Goal: Information Seeking & Learning: Compare options

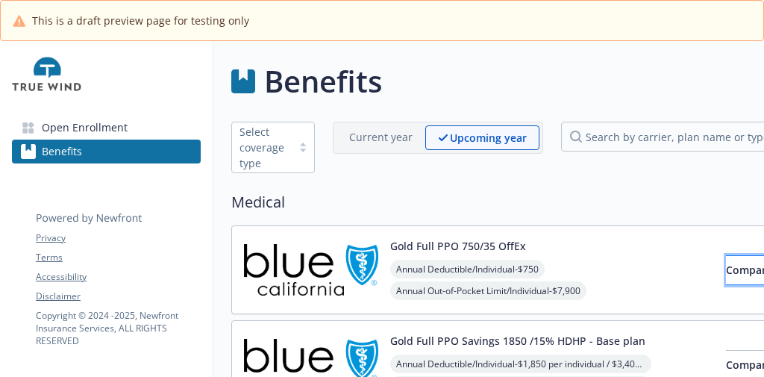
click at [726, 260] on button "Compare" at bounding box center [749, 270] width 46 height 30
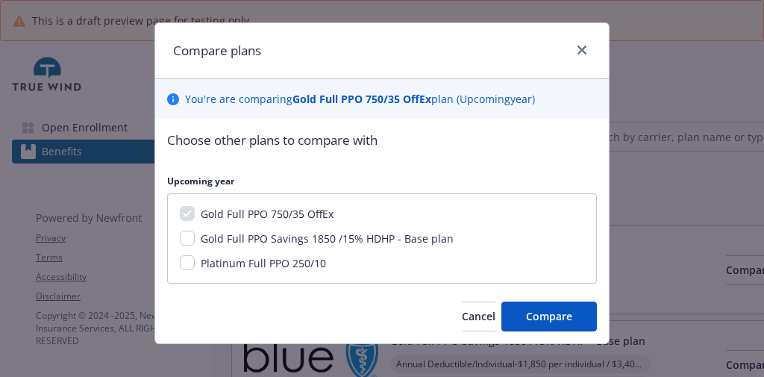
scroll to position [38, 0]
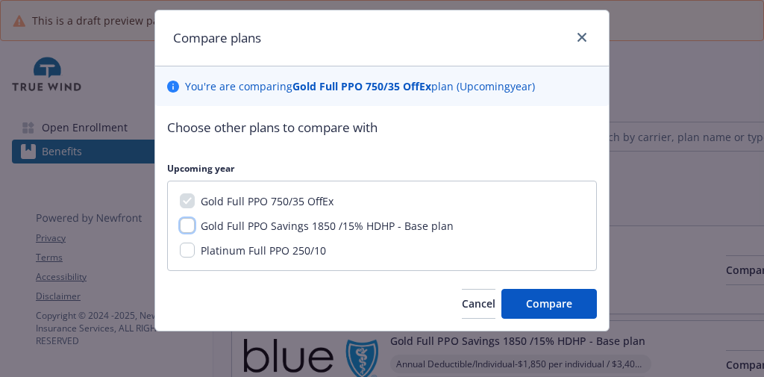
click at [180, 225] on input "Gold Full PPO Savings 1850 /15% HDHP - Base plan" at bounding box center [187, 225] width 15 height 15
checkbox input "true"
click at [183, 243] on input "Platinum Full PPO 250/10" at bounding box center [187, 249] width 15 height 15
checkbox input "true"
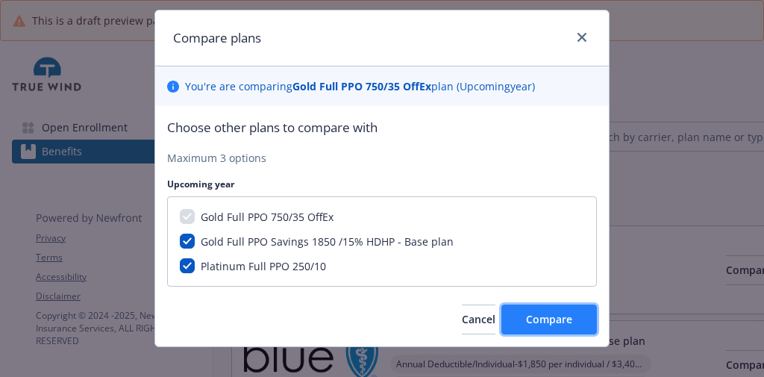
click at [512, 312] on button "Compare" at bounding box center [548, 319] width 95 height 30
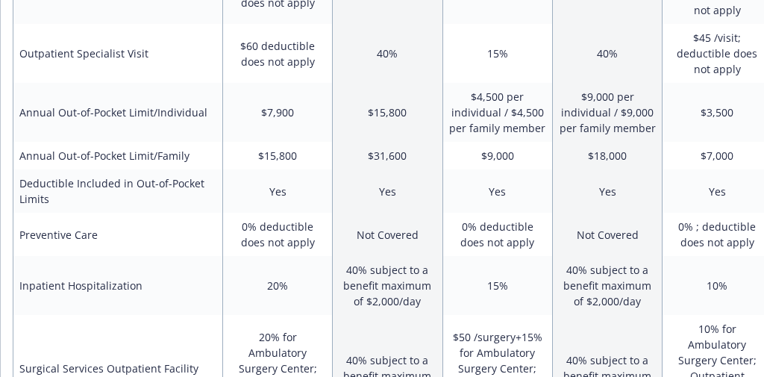
scroll to position [418, 0]
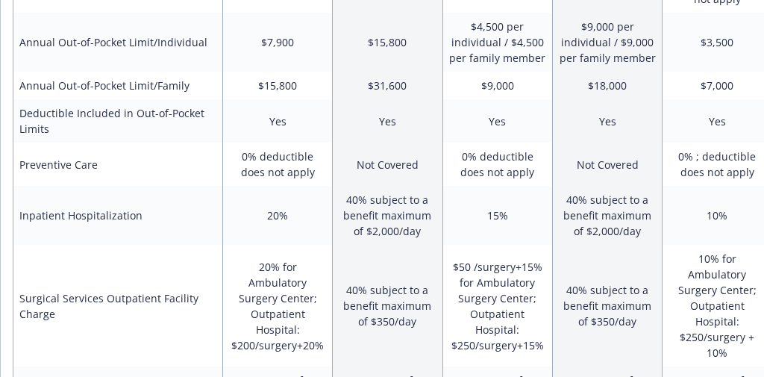
click at [259, 162] on td "0% deductible does not apply" at bounding box center [277, 163] width 110 height 43
click at [262, 165] on td "0% deductible does not apply" at bounding box center [277, 163] width 110 height 43
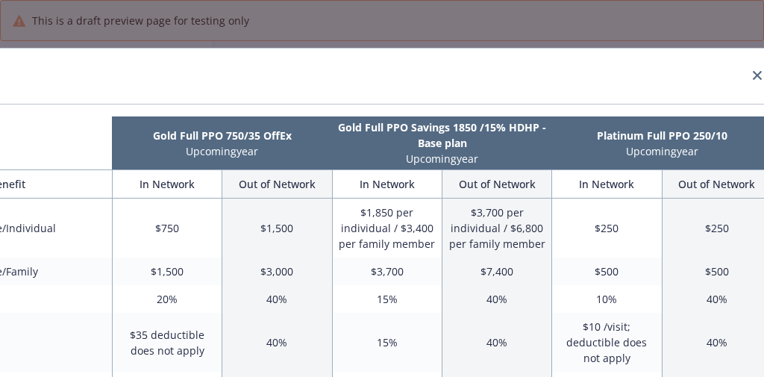
scroll to position [0, 140]
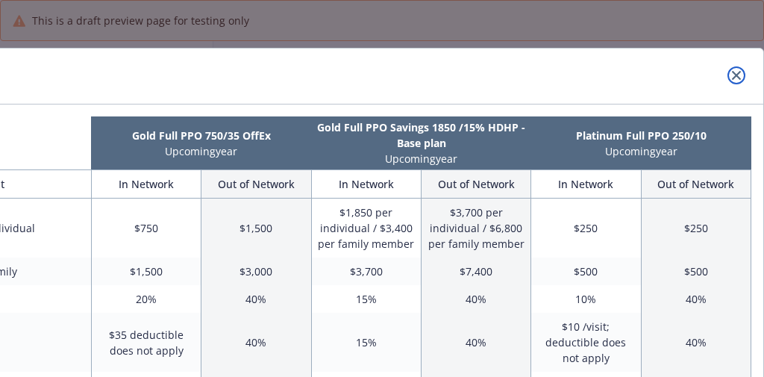
click at [732, 71] on icon "close" at bounding box center [736, 75] width 9 height 9
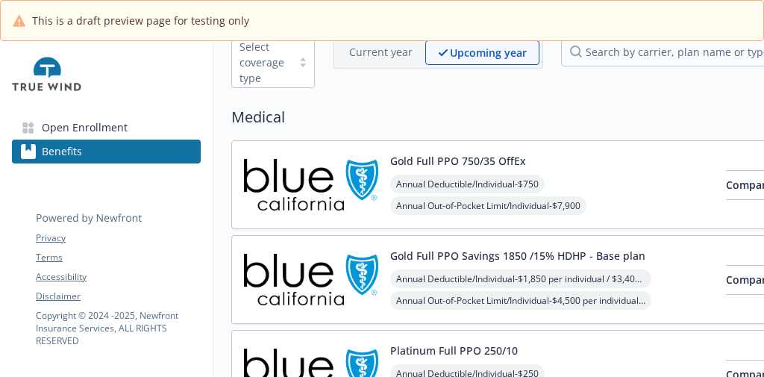
scroll to position [119, 0]
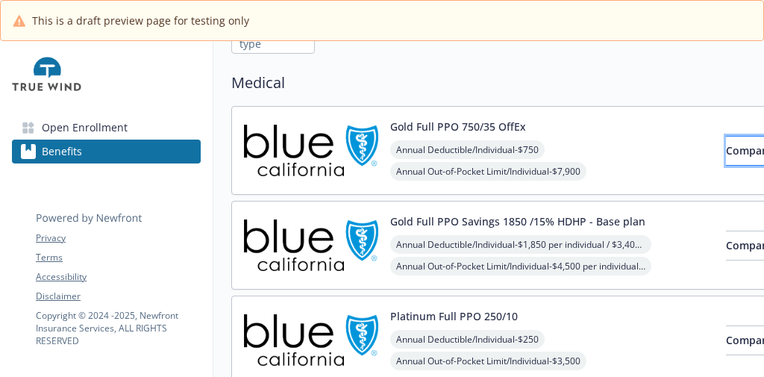
click at [726, 148] on span "Compare" at bounding box center [749, 150] width 46 height 14
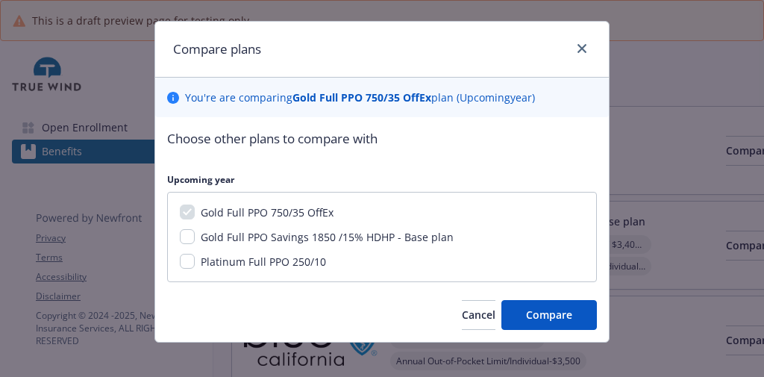
scroll to position [38, 0]
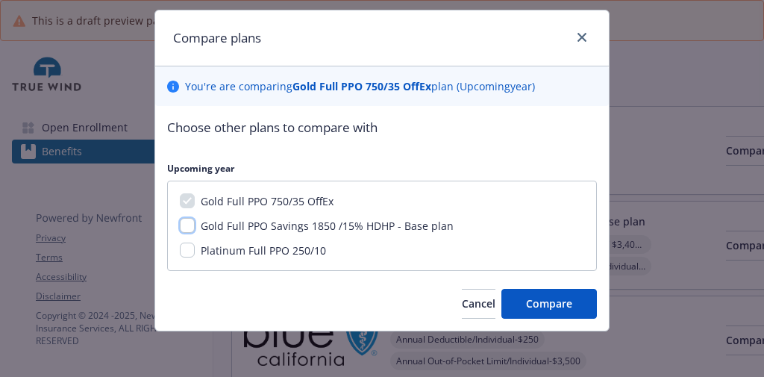
click at [180, 226] on input "Gold Full PPO Savings 1850 /15% HDHP - Base plan" at bounding box center [187, 225] width 15 height 15
checkbox input "true"
click at [181, 252] on input "Platinum Full PPO 250/10" at bounding box center [187, 249] width 15 height 15
checkbox input "true"
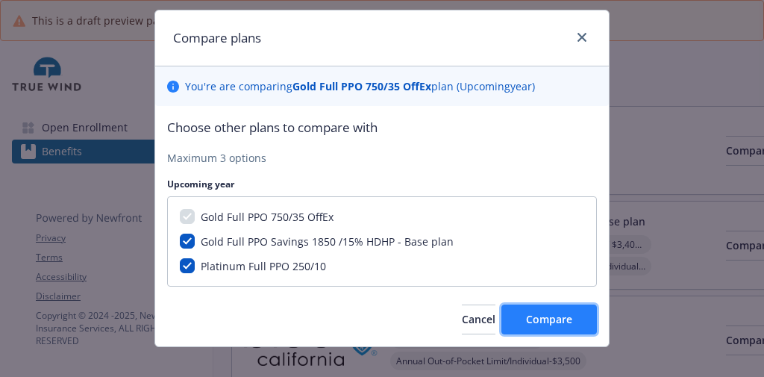
click at [526, 314] on span "Compare" at bounding box center [549, 319] width 46 height 14
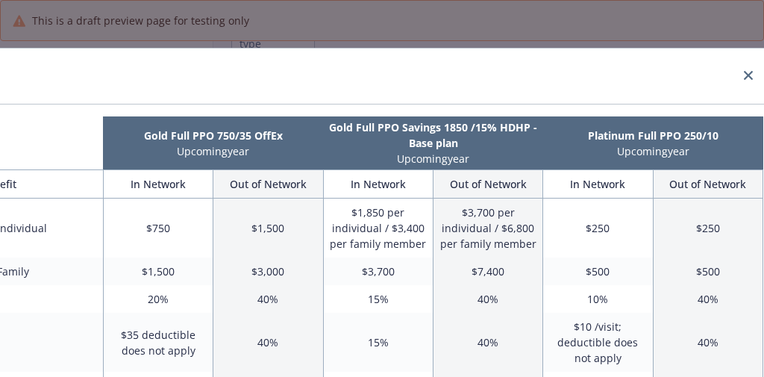
scroll to position [0, 140]
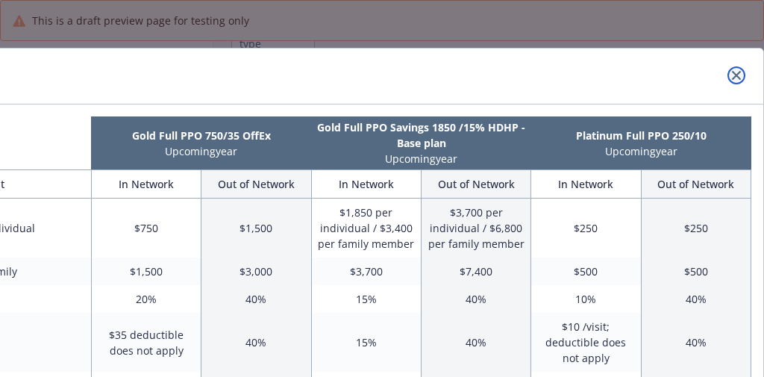
click at [732, 72] on icon "close" at bounding box center [736, 75] width 9 height 9
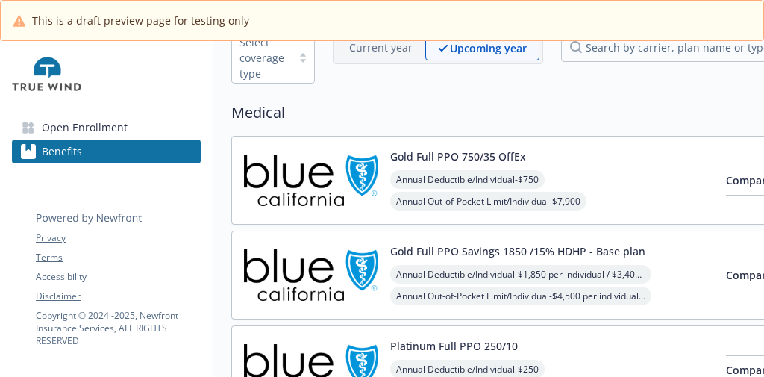
scroll to position [0, 0]
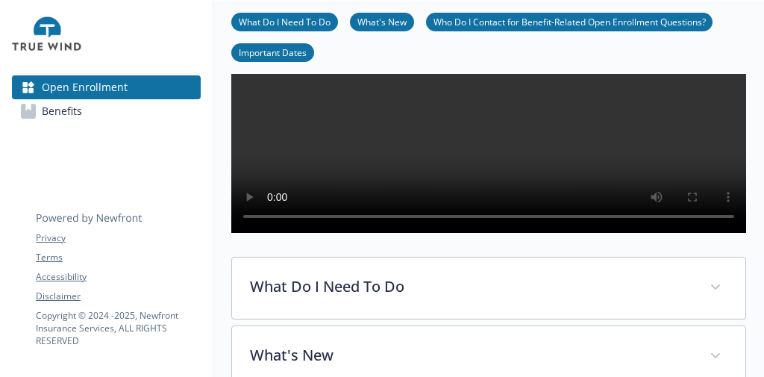
scroll to position [418, 0]
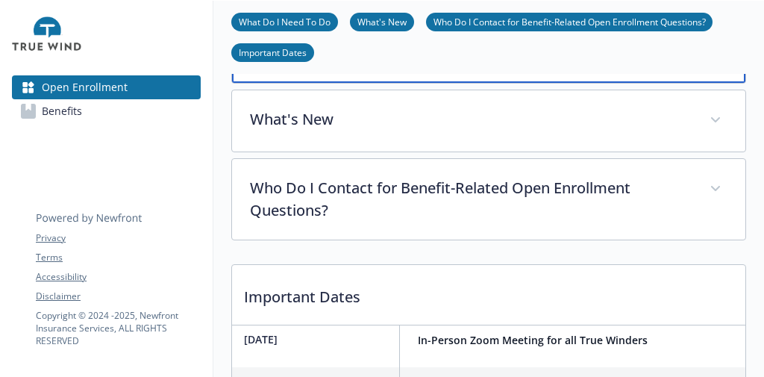
click at [474, 60] on p "What Do I Need To Do" at bounding box center [470, 49] width 438 height 22
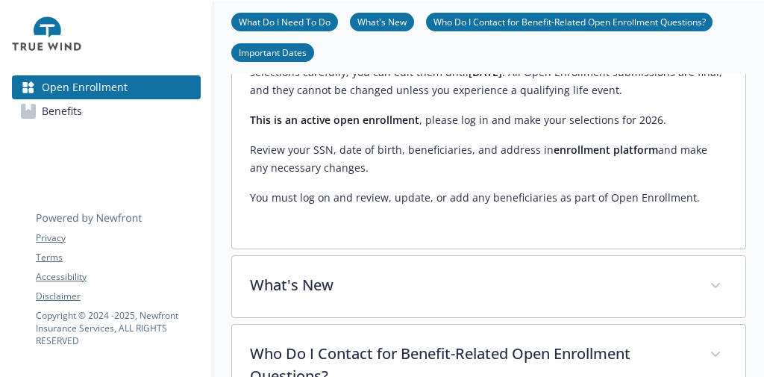
scroll to position [835, 0]
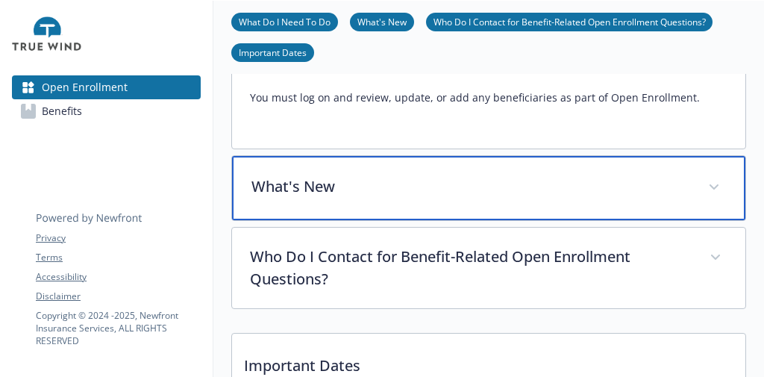
click at [467, 198] on p "What's New" at bounding box center [470, 186] width 438 height 22
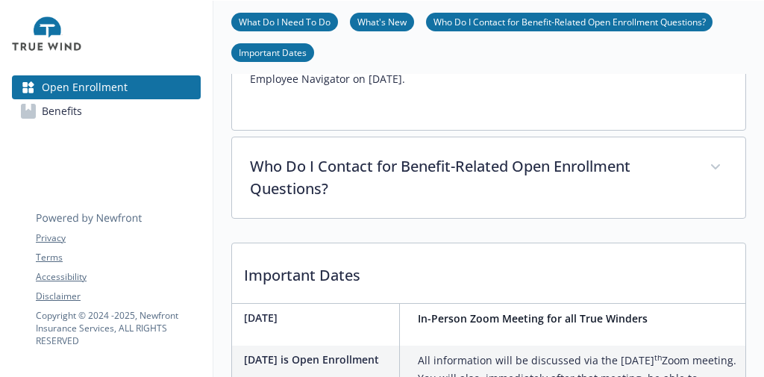
scroll to position [1193, 0]
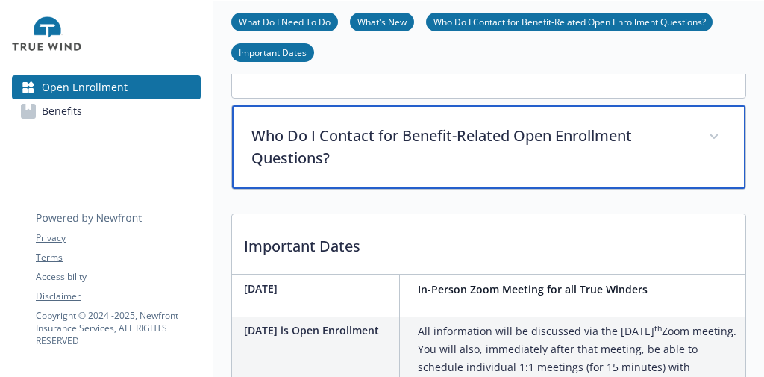
click at [465, 169] on p "Who Do I Contact for Benefit-Related Open Enrollment Questions?" at bounding box center [470, 147] width 438 height 45
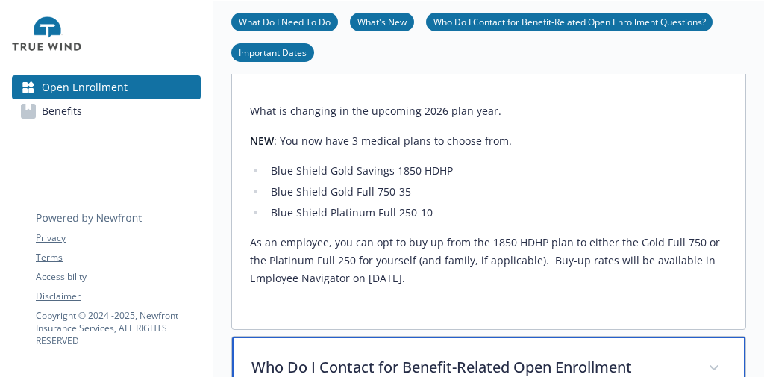
scroll to position [956, 9]
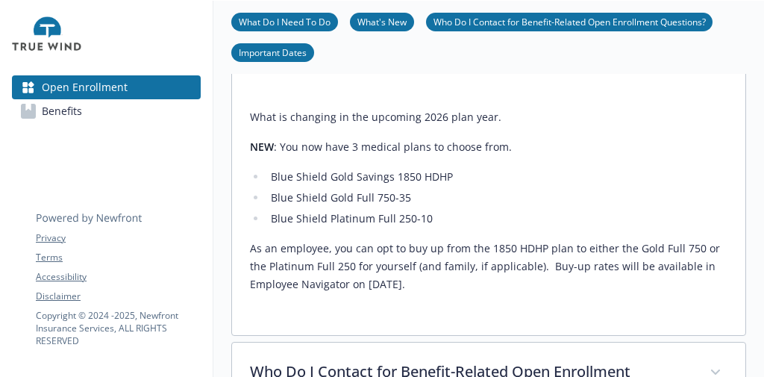
click at [81, 122] on link "Benefits" at bounding box center [106, 111] width 189 height 24
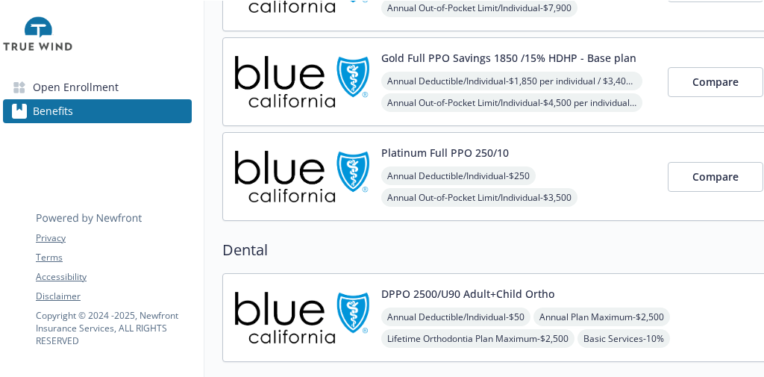
scroll to position [33, 9]
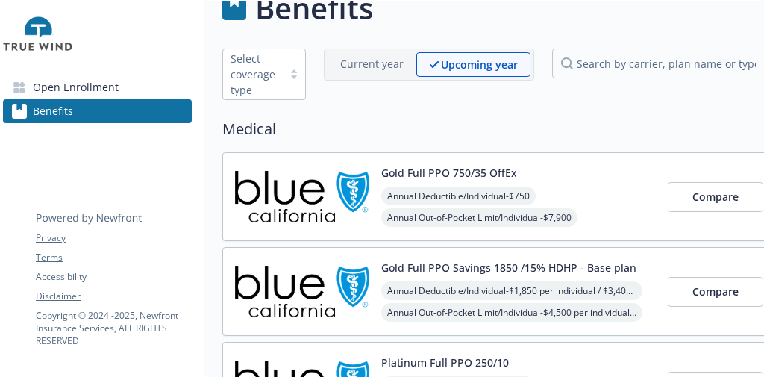
click at [421, 169] on button "Gold Full PPO 750/35 OffEx" at bounding box center [449, 173] width 136 height 16
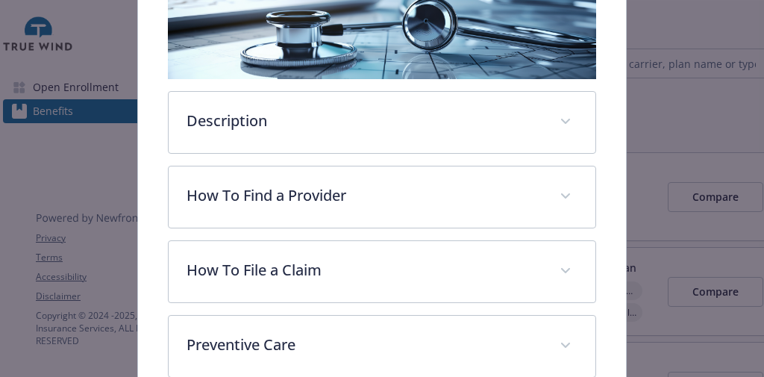
scroll to position [283, 0]
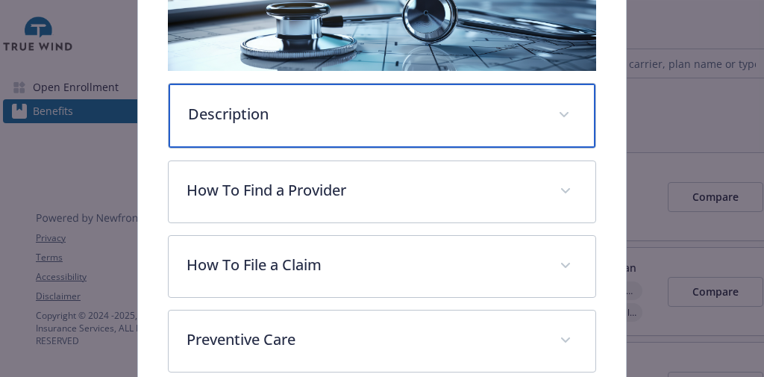
click at [375, 148] on div "Description" at bounding box center [382, 116] width 426 height 64
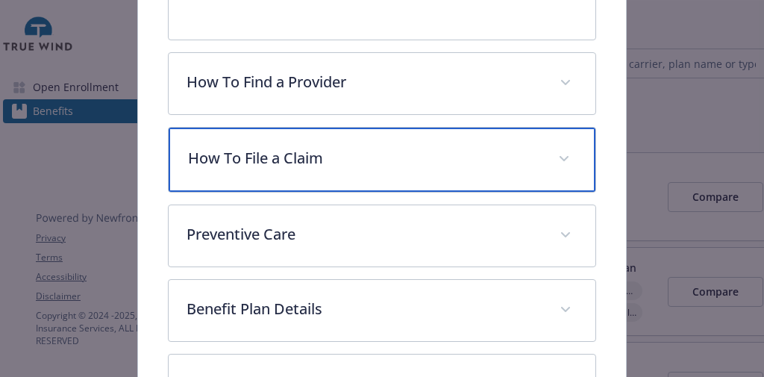
click at [371, 169] on p "How To File a Claim" at bounding box center [363, 158] width 351 height 22
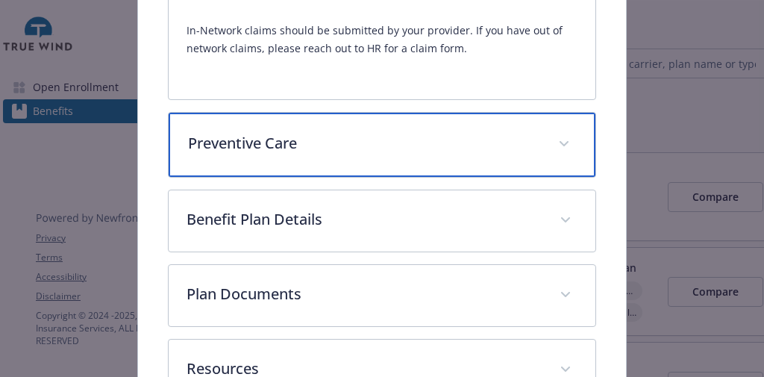
click at [371, 177] on div "Preventive Care" at bounding box center [382, 145] width 426 height 64
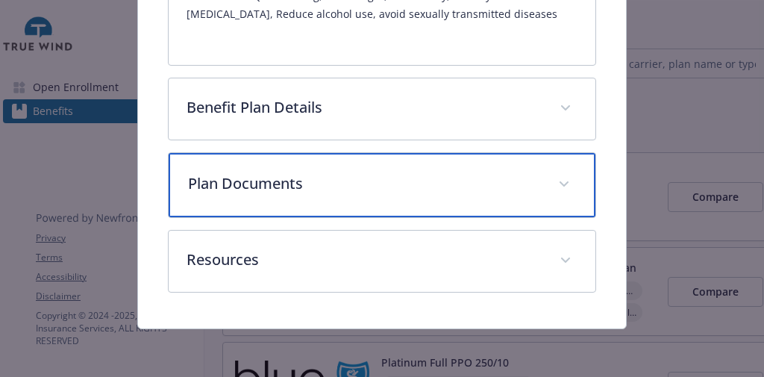
click at [344, 217] on div "Plan Documents" at bounding box center [382, 185] width 426 height 64
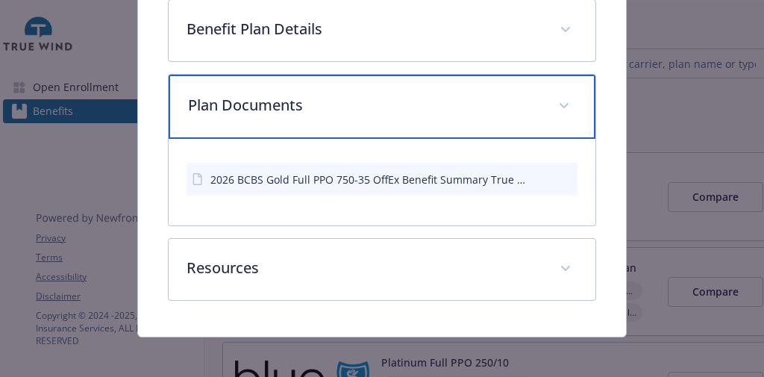
scroll to position [1925, 0]
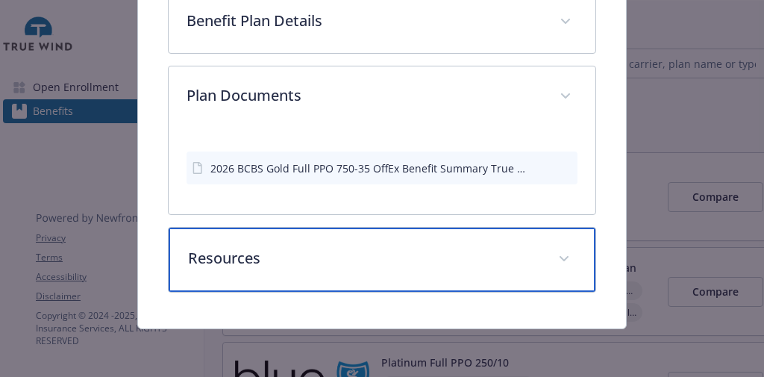
click at [341, 254] on p "Resources" at bounding box center [363, 258] width 351 height 22
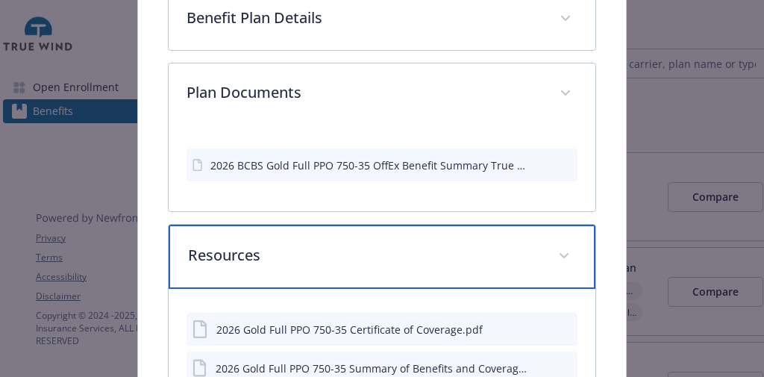
scroll to position [1692, 0]
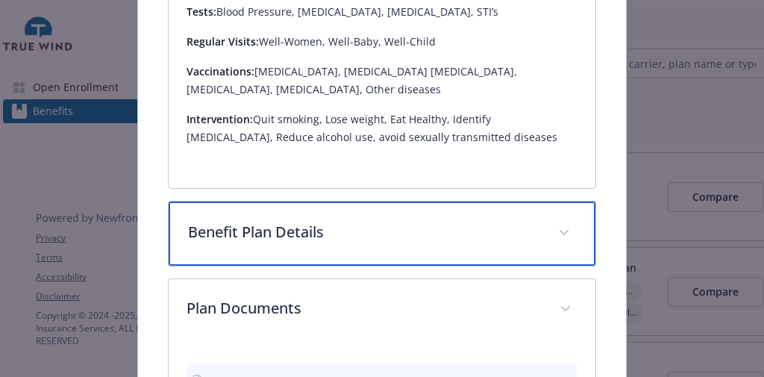
click at [338, 243] on p "Benefit Plan Details" at bounding box center [363, 232] width 351 height 22
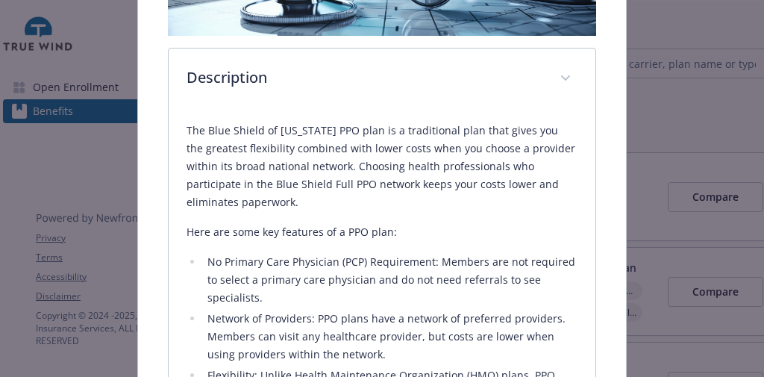
scroll to position [0, 0]
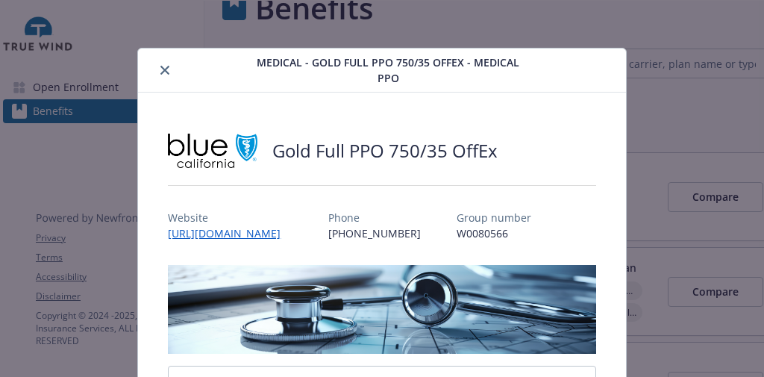
click at [165, 69] on icon "close" at bounding box center [164, 70] width 9 height 9
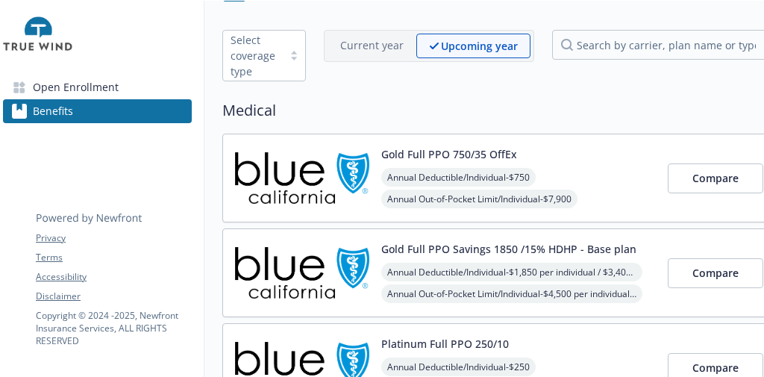
scroll to position [0, 9]
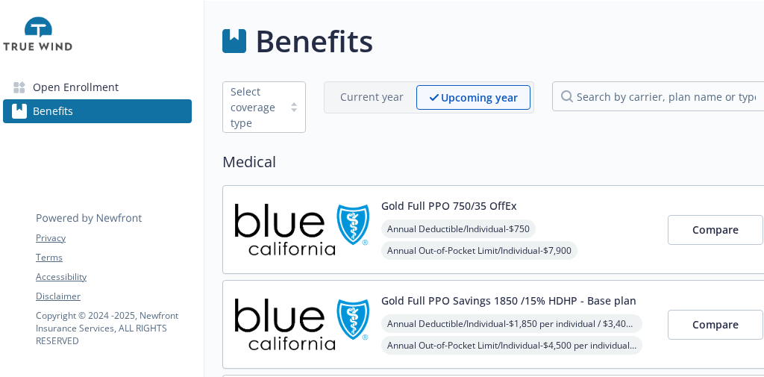
click at [102, 83] on span "Open Enrollment" at bounding box center [76, 87] width 86 height 24
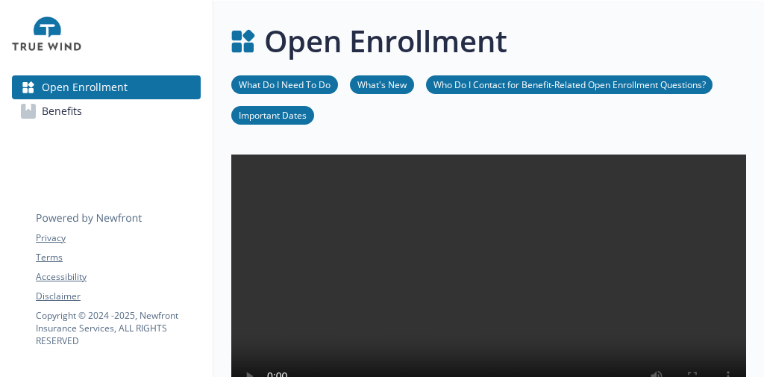
click at [80, 112] on span "Benefits" at bounding box center [62, 111] width 40 height 24
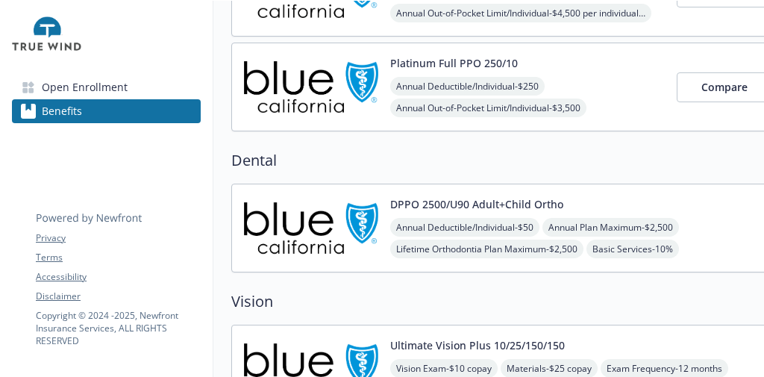
scroll to position [418, 0]
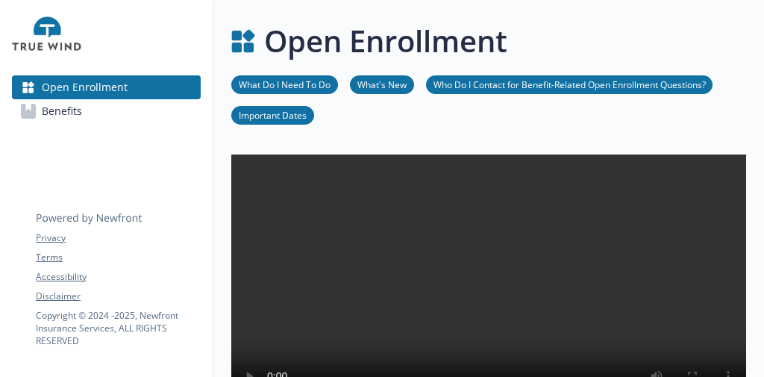
click at [99, 111] on link "Benefits" at bounding box center [106, 111] width 189 height 24
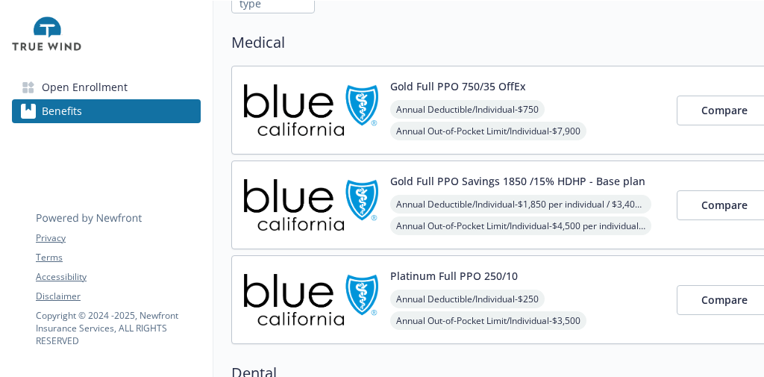
click at [337, 125] on img at bounding box center [311, 109] width 134 height 63
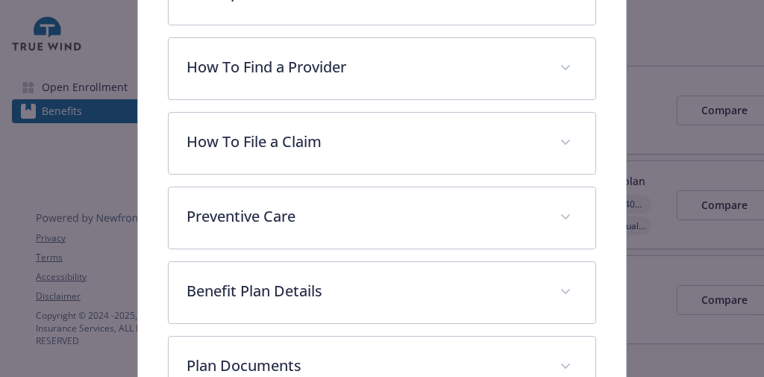
scroll to position [521, 0]
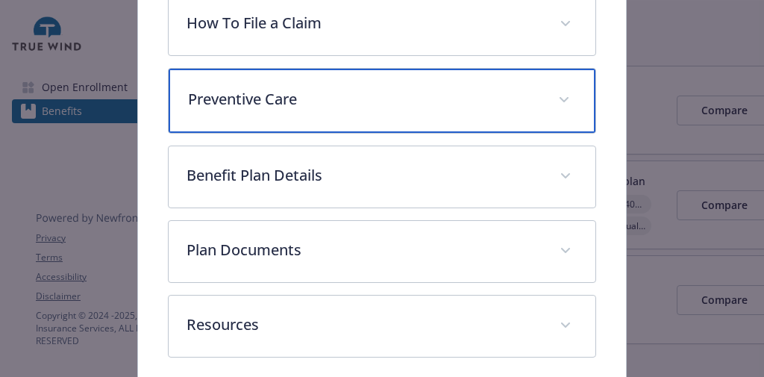
click at [356, 110] on p "Preventive Care" at bounding box center [363, 99] width 351 height 22
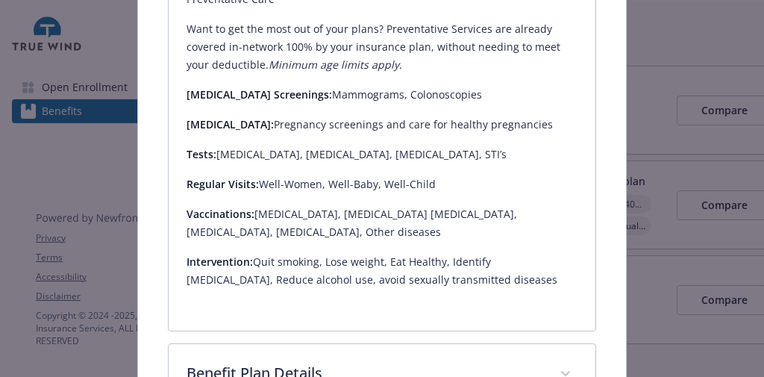
scroll to position [700, 0]
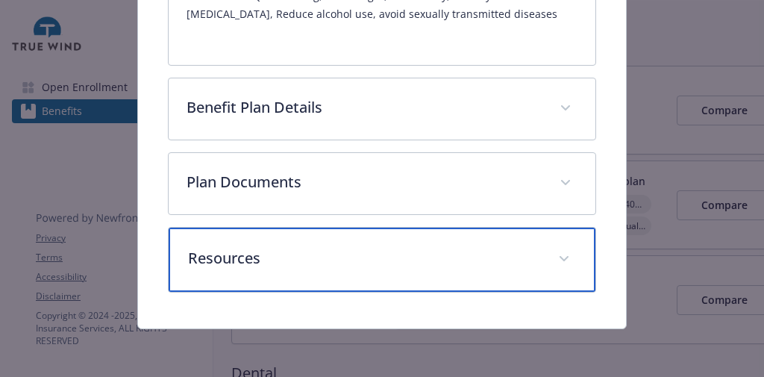
click at [418, 254] on p "Resources" at bounding box center [363, 258] width 351 height 22
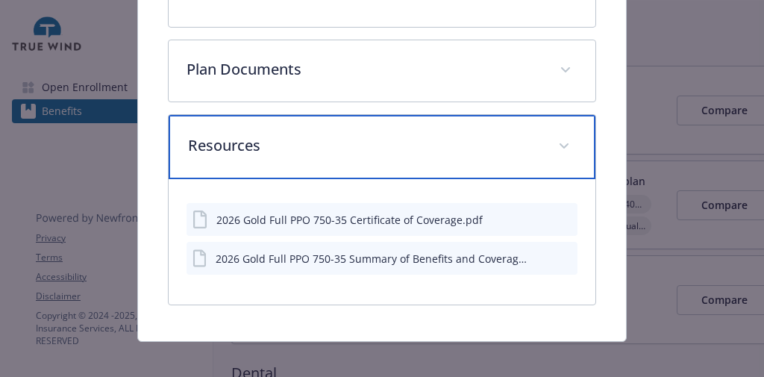
scroll to position [1104, 0]
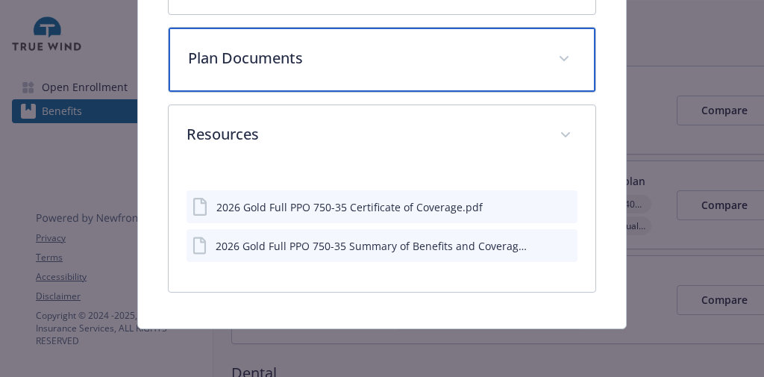
click at [406, 66] on p "Plan Documents" at bounding box center [363, 58] width 351 height 22
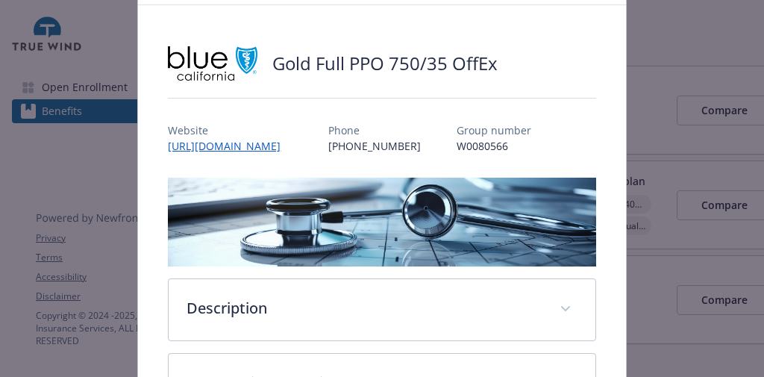
scroll to position [0, 0]
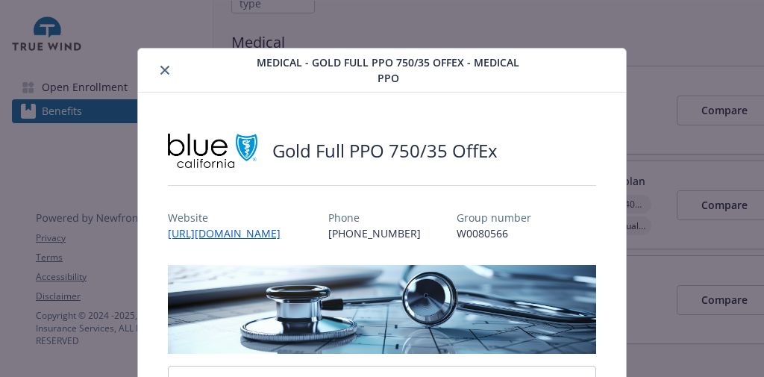
click at [172, 69] on div "details for plan Medical - Gold Full PPO 750/35 OffEx - Medical PPO" at bounding box center [194, 70] width 101 height 18
click at [165, 67] on icon "close" at bounding box center [164, 70] width 9 height 9
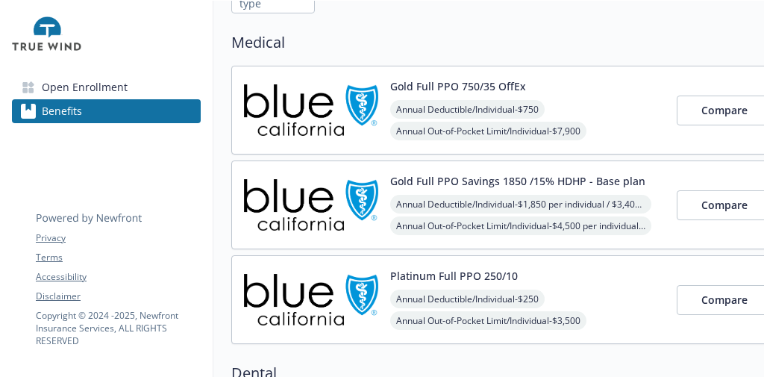
click at [333, 195] on img at bounding box center [311, 204] width 134 height 63
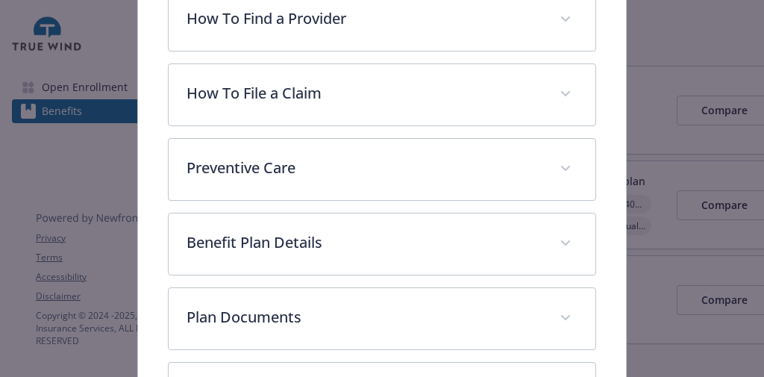
scroll to position [581, 0]
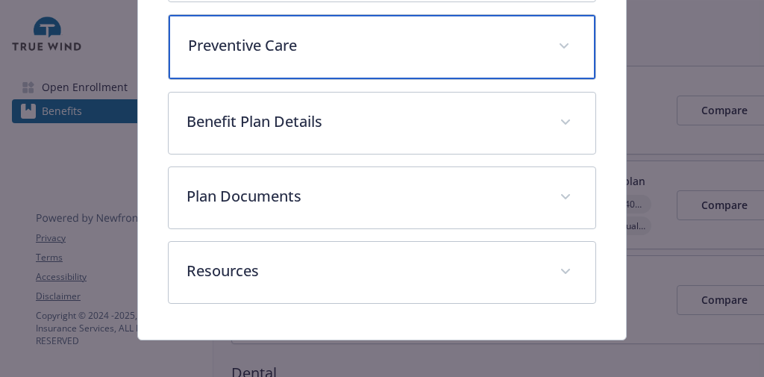
click at [365, 42] on p "Preventive Care" at bounding box center [363, 45] width 351 height 22
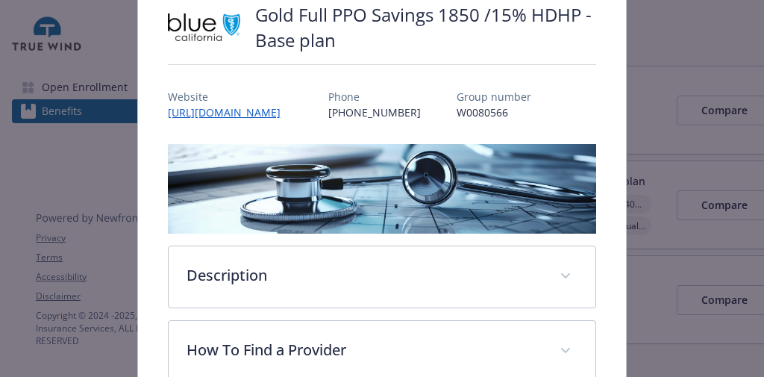
scroll to position [0, 0]
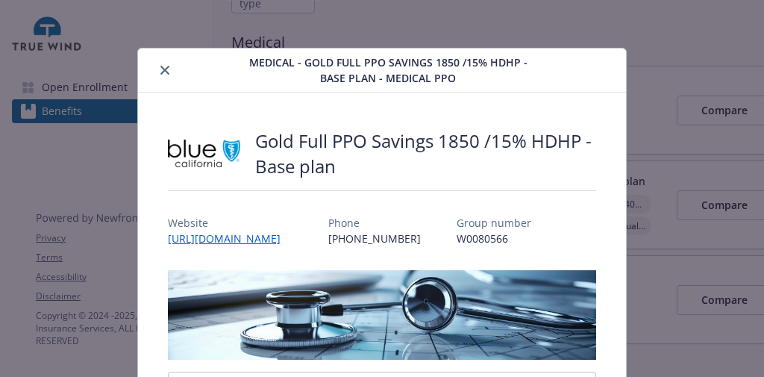
click at [163, 72] on icon "close" at bounding box center [164, 70] width 9 height 9
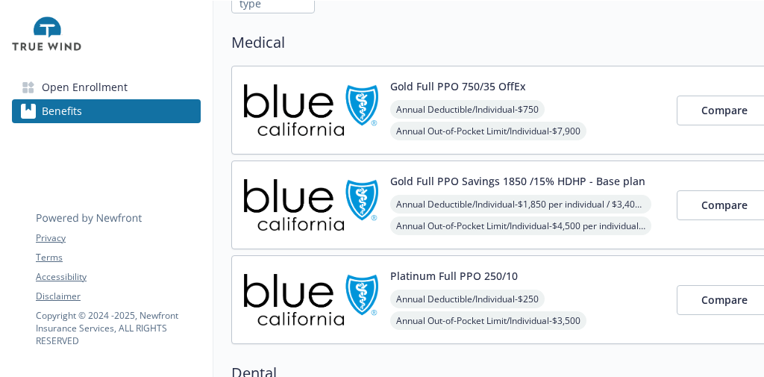
click at [332, 280] on img at bounding box center [311, 299] width 134 height 63
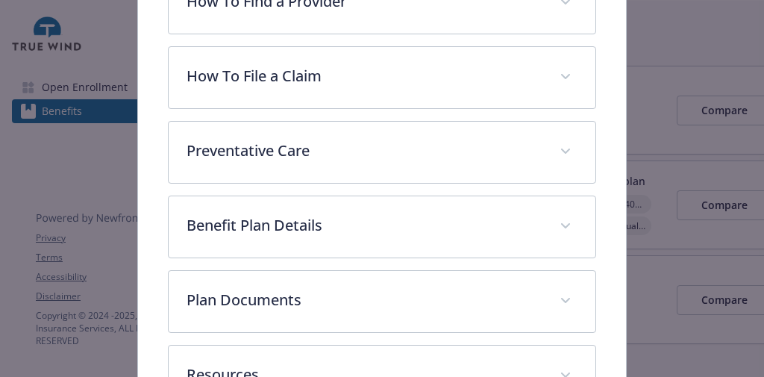
scroll to position [462, 0]
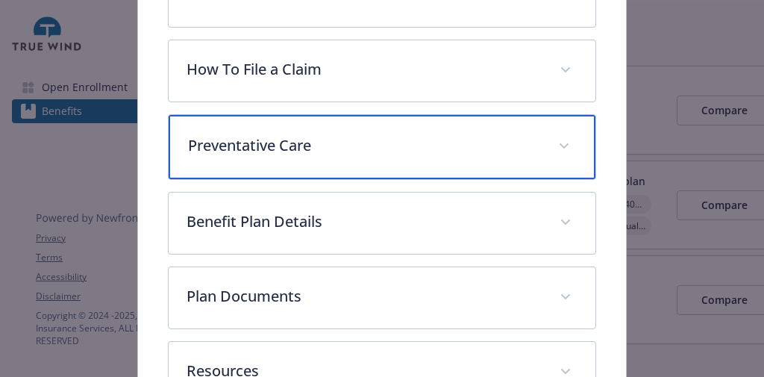
click at [325, 155] on div "Preventative Care" at bounding box center [382, 147] width 426 height 64
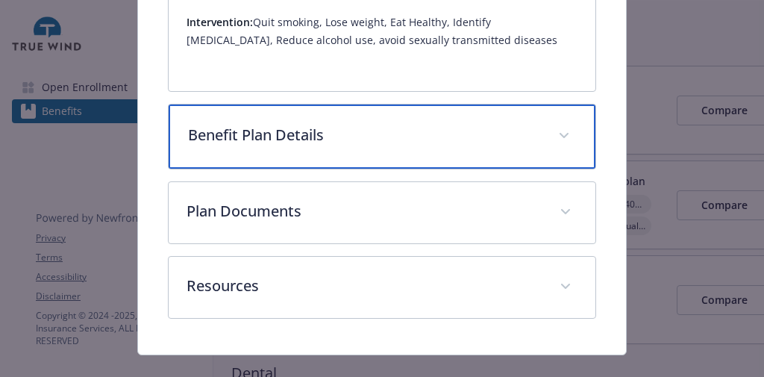
scroll to position [867, 0]
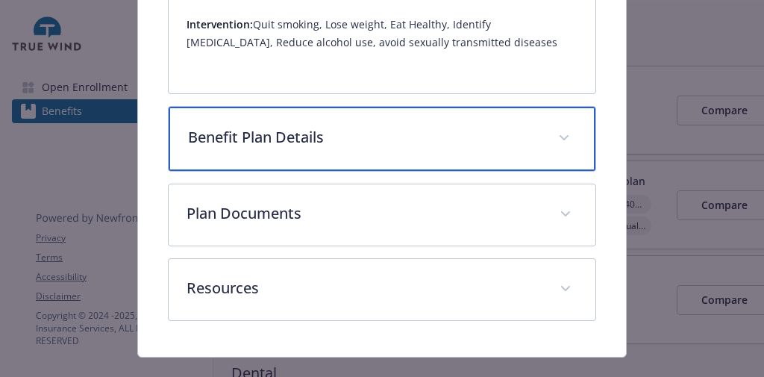
click at [364, 107] on div "Benefit Plan Details" at bounding box center [382, 139] width 426 height 64
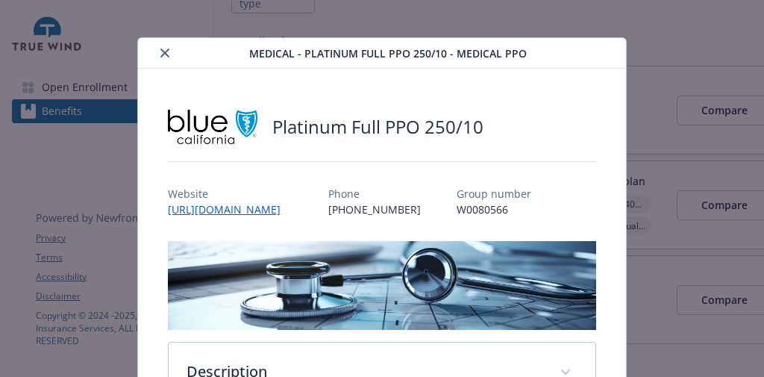
scroll to position [0, 0]
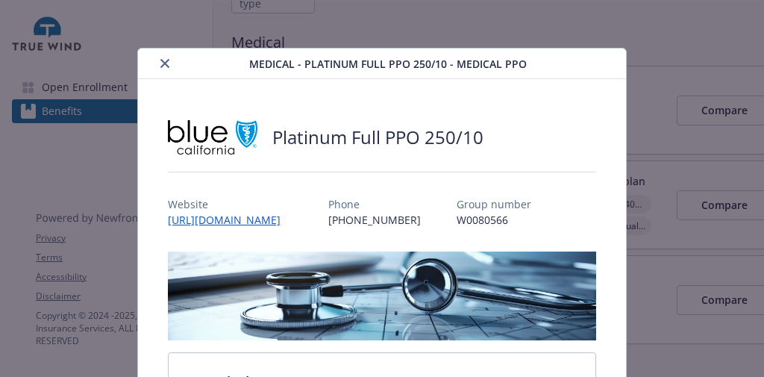
click at [160, 61] on icon "close" at bounding box center [164, 63] width 9 height 9
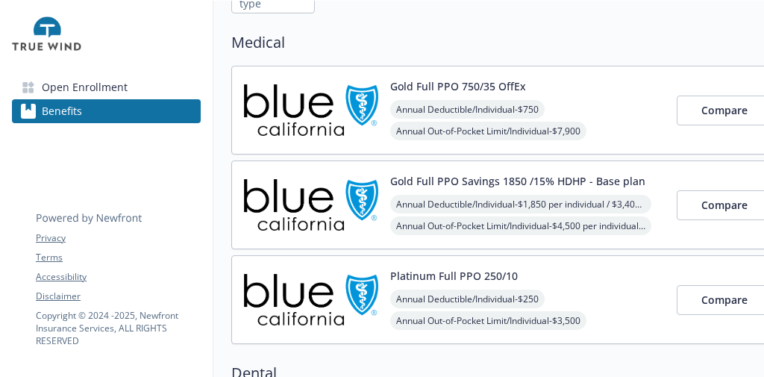
click at [299, 99] on img at bounding box center [311, 109] width 134 height 63
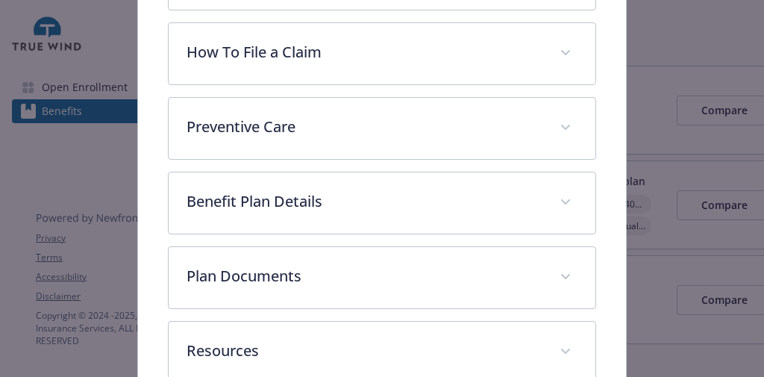
scroll to position [581, 0]
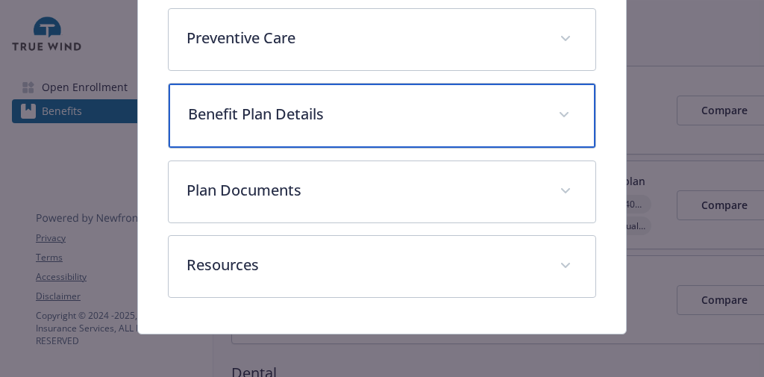
click at [316, 148] on div "Benefit Plan Details" at bounding box center [382, 116] width 426 height 64
